Goal: Use online tool/utility: Use online tool/utility

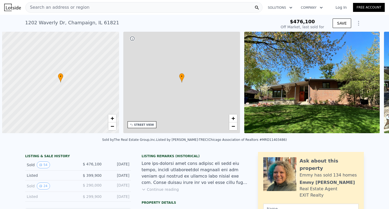
scroll to position [0, 2]
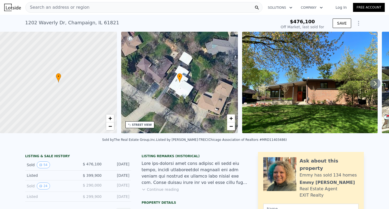
click at [376, 83] on icon at bounding box center [375, 83] width 3 height 5
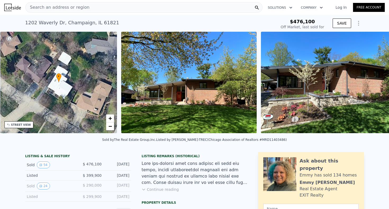
scroll to position [0, 123]
click at [376, 83] on icon at bounding box center [375, 83] width 3 height 5
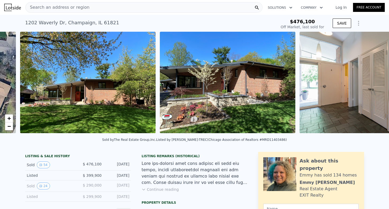
scroll to position [0, 242]
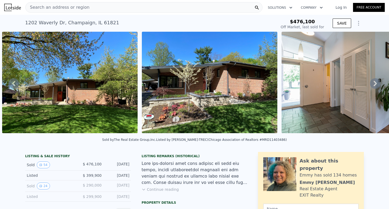
click at [376, 83] on icon at bounding box center [375, 83] width 3 height 5
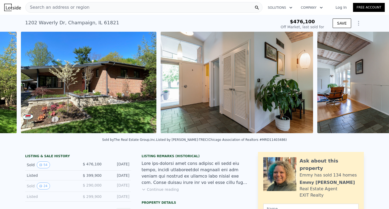
scroll to position [0, 382]
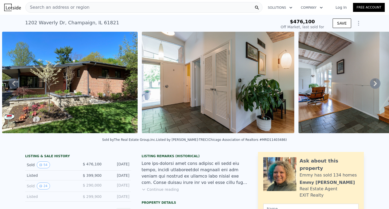
click at [376, 83] on icon at bounding box center [375, 83] width 3 height 5
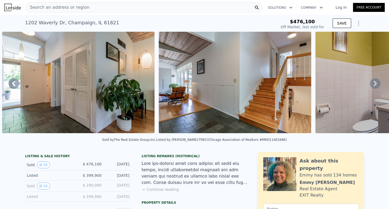
click at [376, 83] on icon at bounding box center [375, 83] width 3 height 5
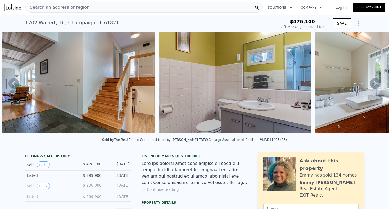
click at [376, 83] on icon at bounding box center [375, 83] width 3 height 5
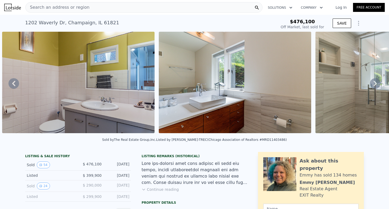
click at [376, 83] on icon at bounding box center [375, 83] width 3 height 5
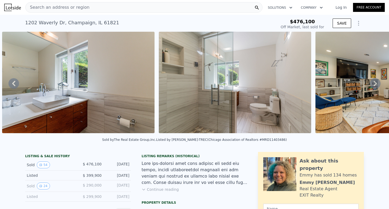
click at [376, 83] on icon at bounding box center [375, 83] width 3 height 5
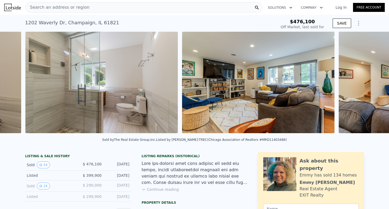
scroll to position [0, 1148]
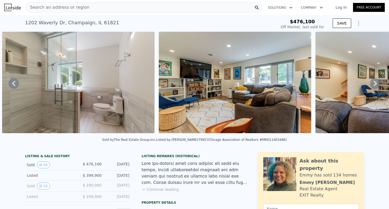
click at [376, 83] on icon at bounding box center [375, 83] width 3 height 5
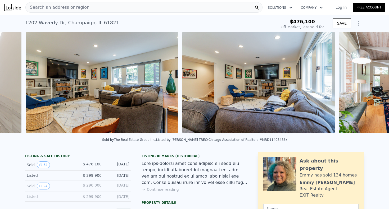
scroll to position [0, 1304]
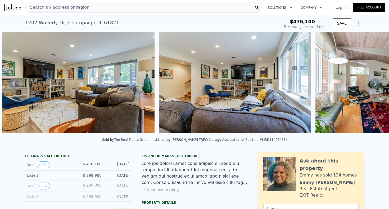
click at [376, 83] on icon at bounding box center [375, 83] width 3 height 5
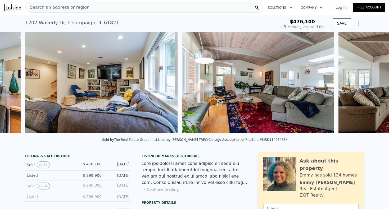
scroll to position [0, 1461]
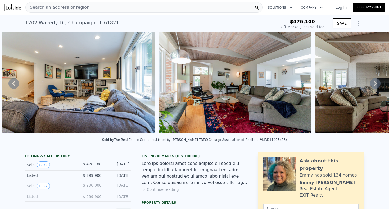
click at [376, 83] on icon at bounding box center [375, 83] width 3 height 5
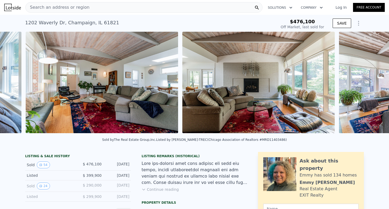
scroll to position [0, 1618]
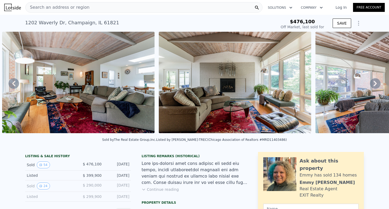
click at [376, 83] on icon at bounding box center [375, 83] width 3 height 5
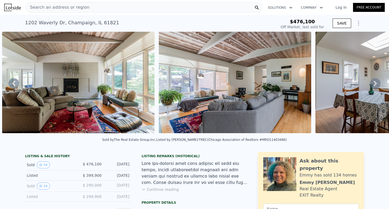
click at [376, 83] on icon at bounding box center [375, 83] width 3 height 5
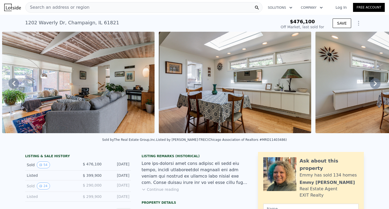
click at [376, 83] on icon at bounding box center [375, 83] width 3 height 5
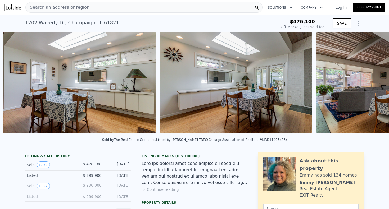
scroll to position [0, 2087]
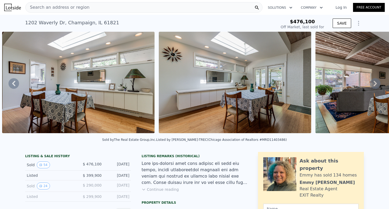
click at [376, 83] on icon at bounding box center [375, 83] width 3 height 5
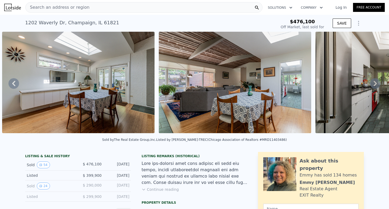
click at [376, 83] on icon at bounding box center [375, 83] width 3 height 5
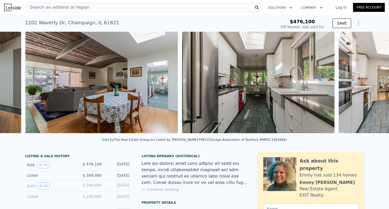
scroll to position [0, 2401]
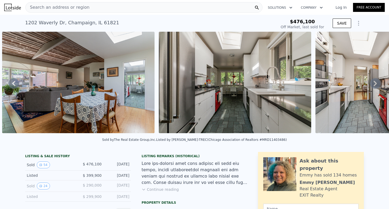
click at [376, 83] on icon at bounding box center [375, 83] width 3 height 5
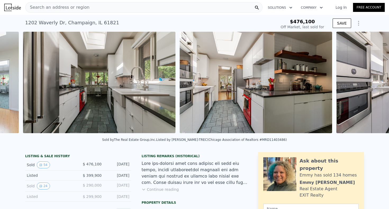
scroll to position [0, 2557]
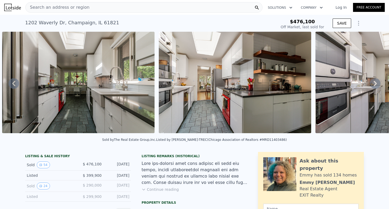
click at [376, 83] on icon at bounding box center [375, 83] width 3 height 5
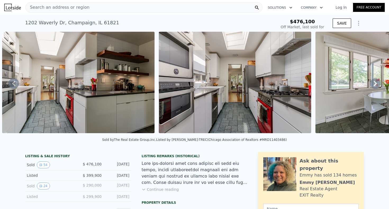
click at [376, 83] on icon at bounding box center [375, 83] width 3 height 5
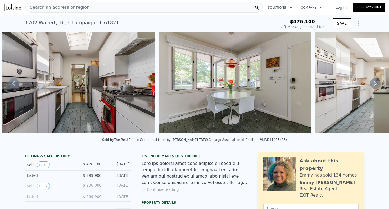
click at [376, 83] on icon at bounding box center [375, 83] width 3 height 5
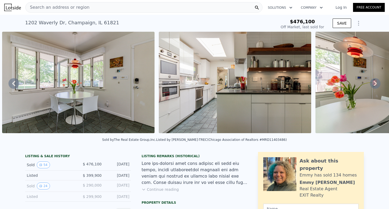
click at [376, 83] on icon at bounding box center [375, 83] width 3 height 5
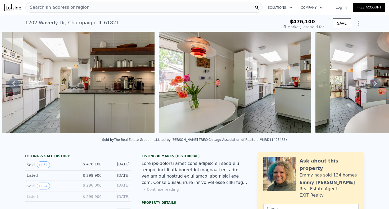
click at [376, 83] on icon at bounding box center [375, 83] width 3 height 5
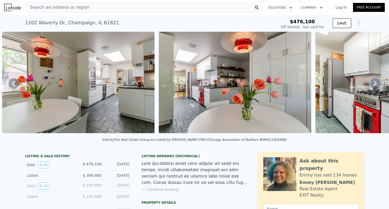
click at [376, 83] on icon at bounding box center [375, 83] width 3 height 5
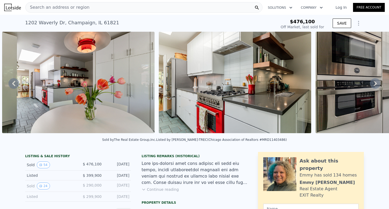
click at [376, 83] on icon at bounding box center [375, 83] width 3 height 5
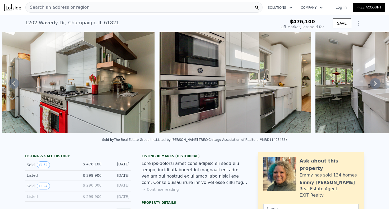
click at [376, 83] on icon at bounding box center [375, 83] width 3 height 5
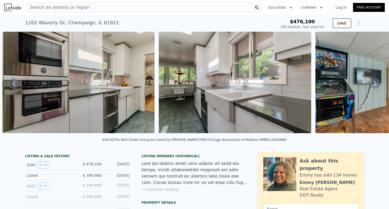
click at [376, 83] on icon at bounding box center [375, 83] width 3 height 5
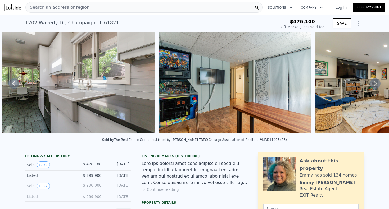
click at [376, 83] on icon at bounding box center [375, 83] width 3 height 5
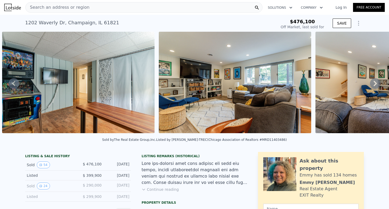
click at [376, 83] on icon at bounding box center [375, 83] width 3 height 5
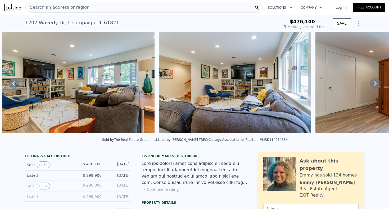
click at [376, 83] on div "• + − • + − STREET VIEW Loading... SATELLITE VIEW" at bounding box center [194, 83] width 389 height 103
click at [376, 83] on icon at bounding box center [375, 83] width 3 height 5
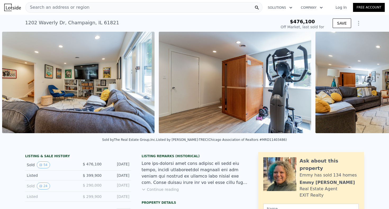
click at [376, 83] on div "• + − • + − STREET VIEW Loading... SATELLITE VIEW" at bounding box center [194, 83] width 389 height 103
click at [376, 83] on icon at bounding box center [375, 83] width 3 height 5
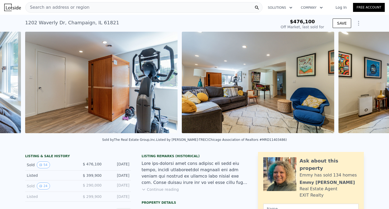
scroll to position [0, 4593]
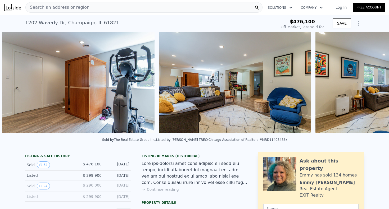
click at [376, 83] on img at bounding box center [391, 83] width 152 height 102
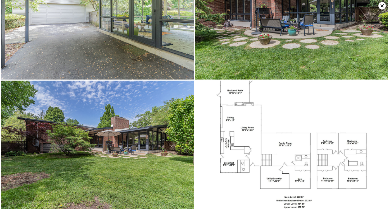
scroll to position [3305, 0]
click at [381, 7] on icon at bounding box center [381, 5] width 7 height 7
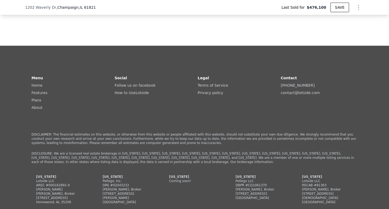
scroll to position [1261, 0]
